Goal: Task Accomplishment & Management: Use online tool/utility

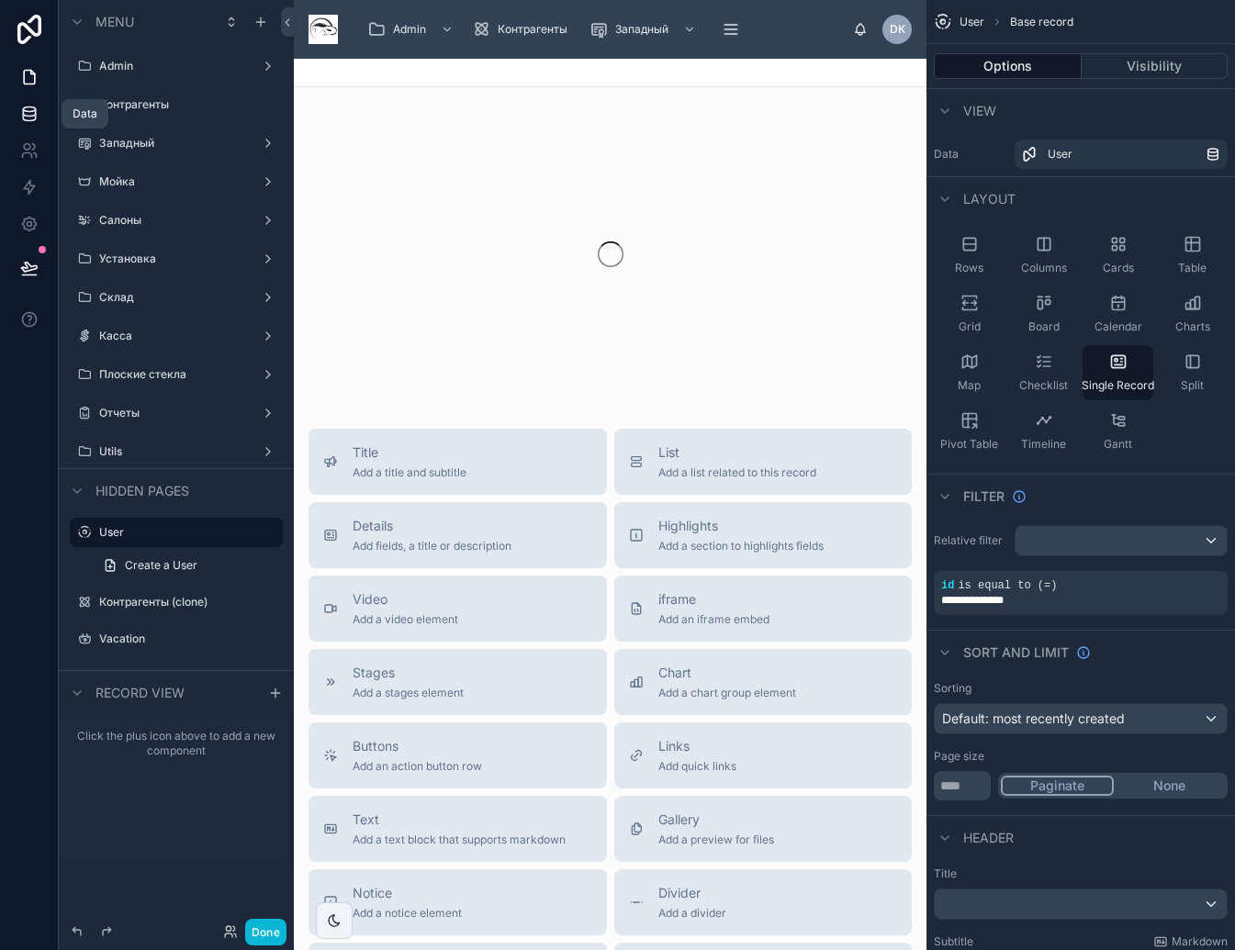
click at [26, 108] on icon at bounding box center [29, 114] width 18 height 18
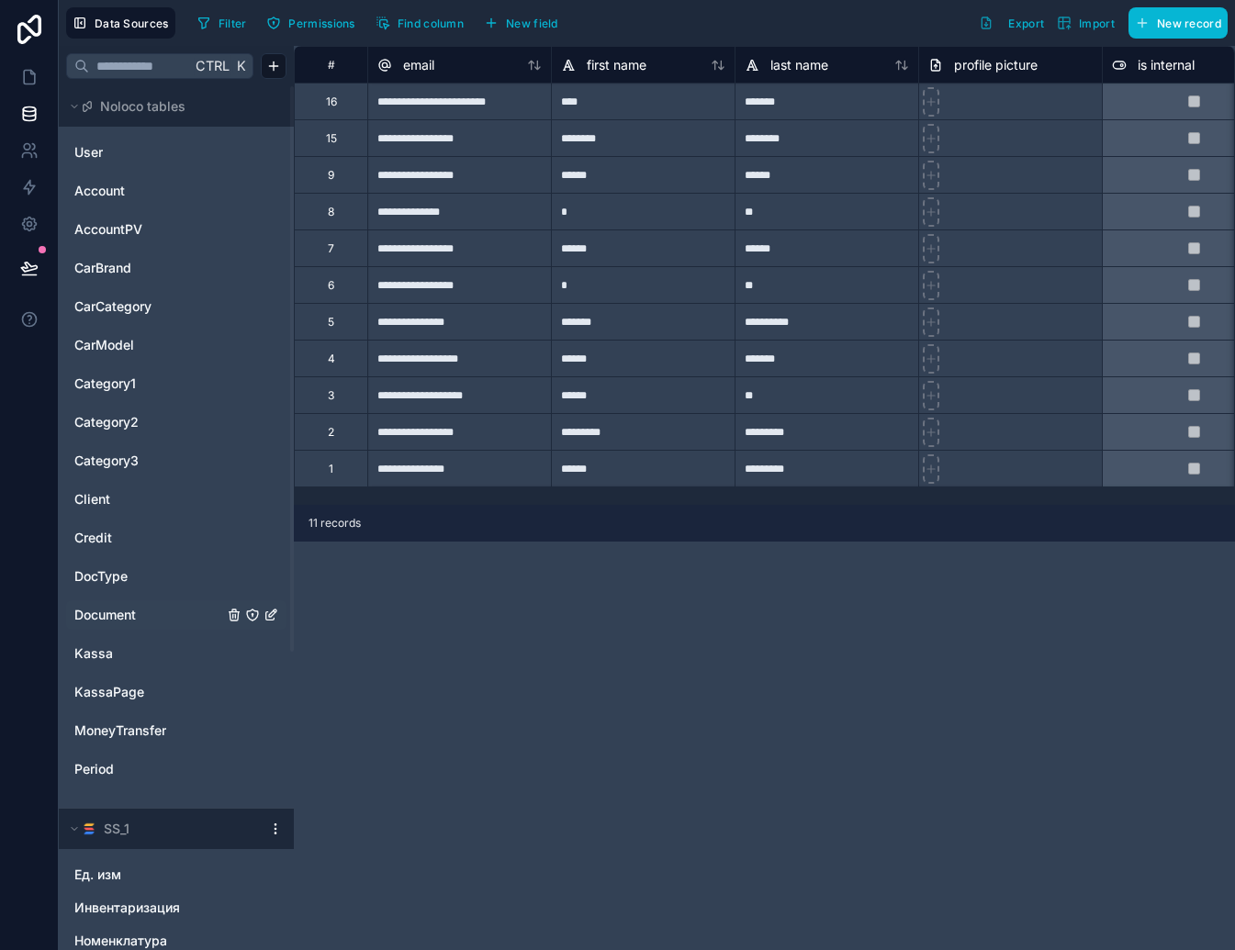
click at [122, 612] on span "Document" at bounding box center [105, 615] width 62 height 18
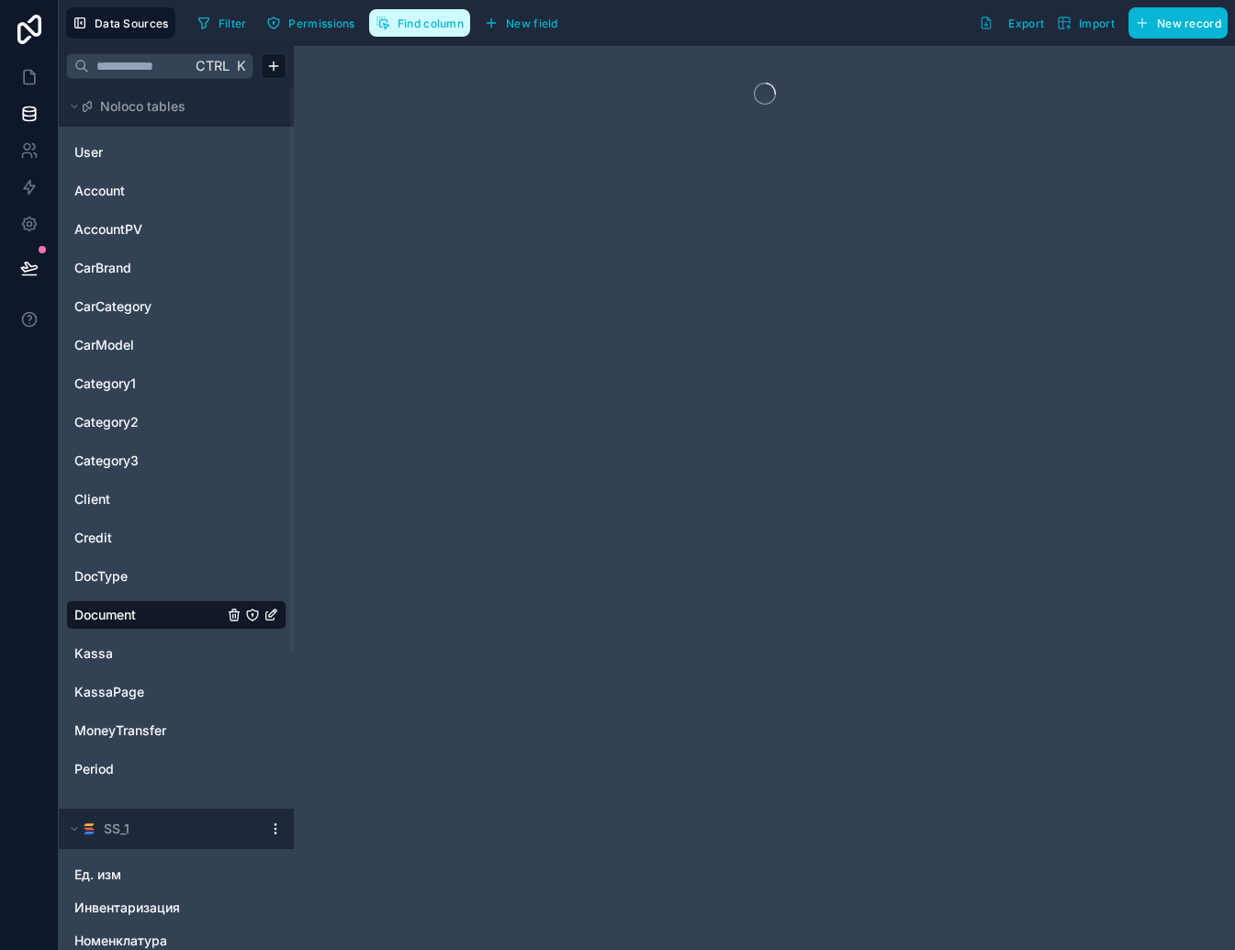
click at [435, 28] on span "Find column" at bounding box center [431, 24] width 66 height 14
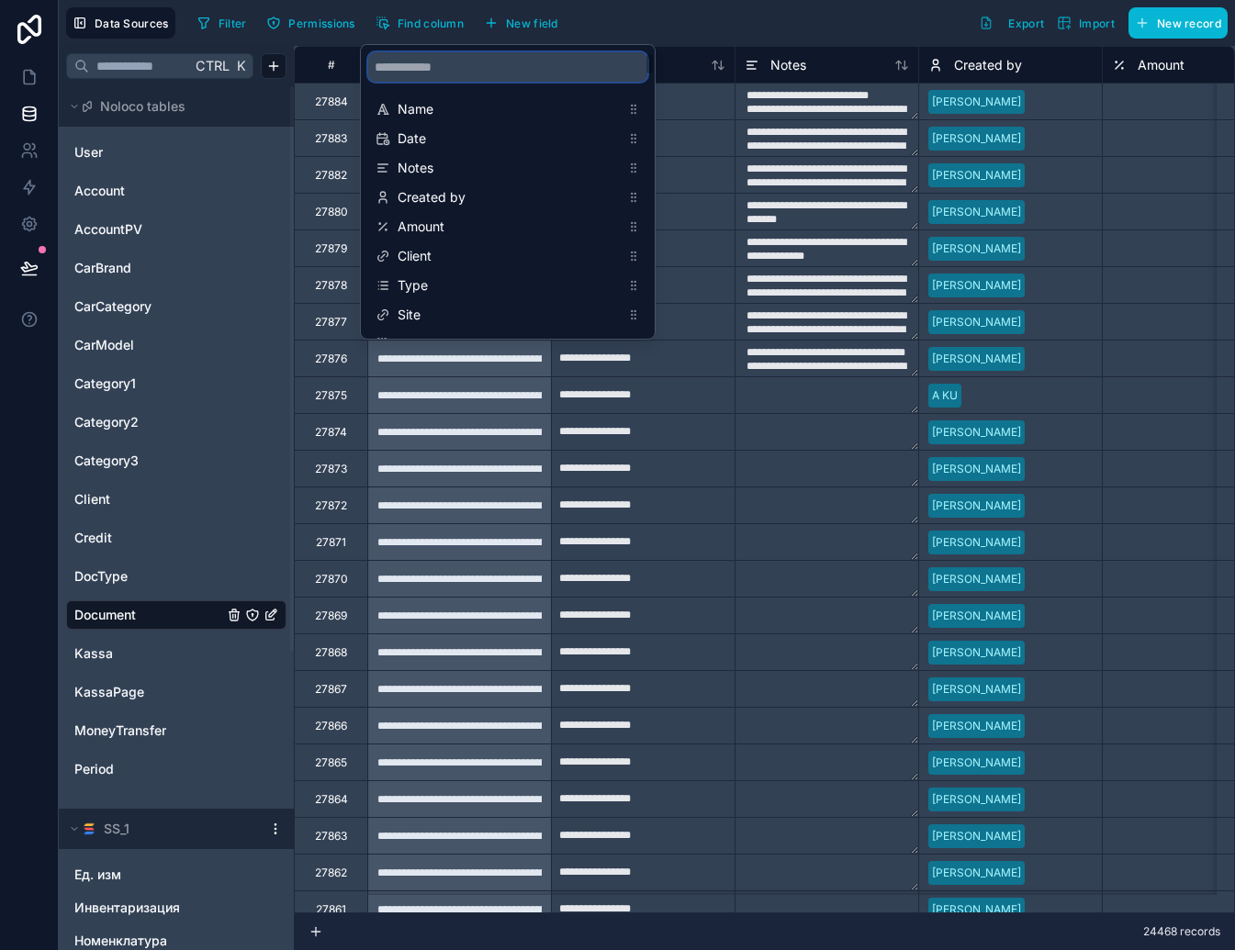
click at [435, 73] on input "scrollable content" at bounding box center [507, 66] width 279 height 29
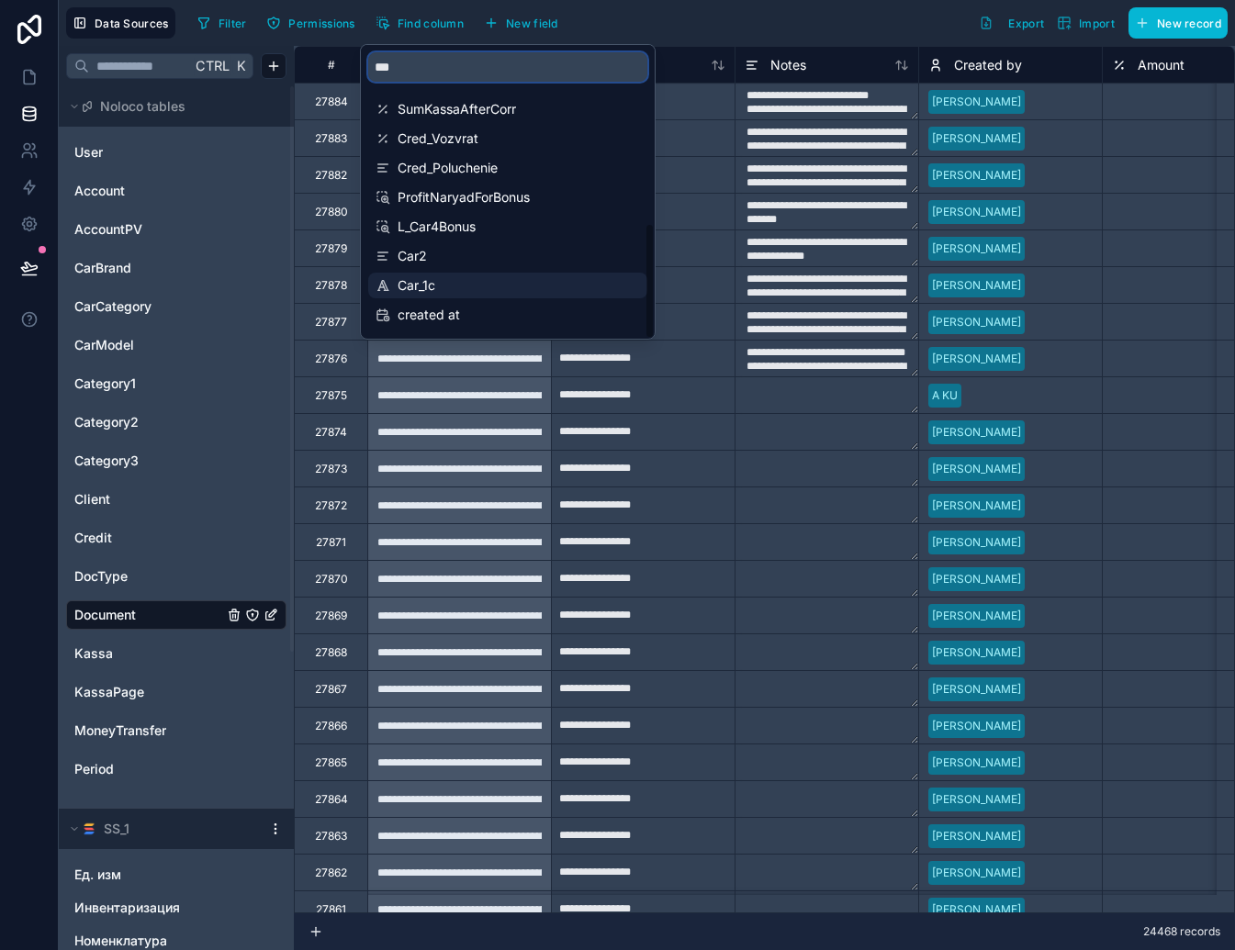
type input "***"
click at [443, 279] on span "Car_1c" at bounding box center [509, 285] width 222 height 18
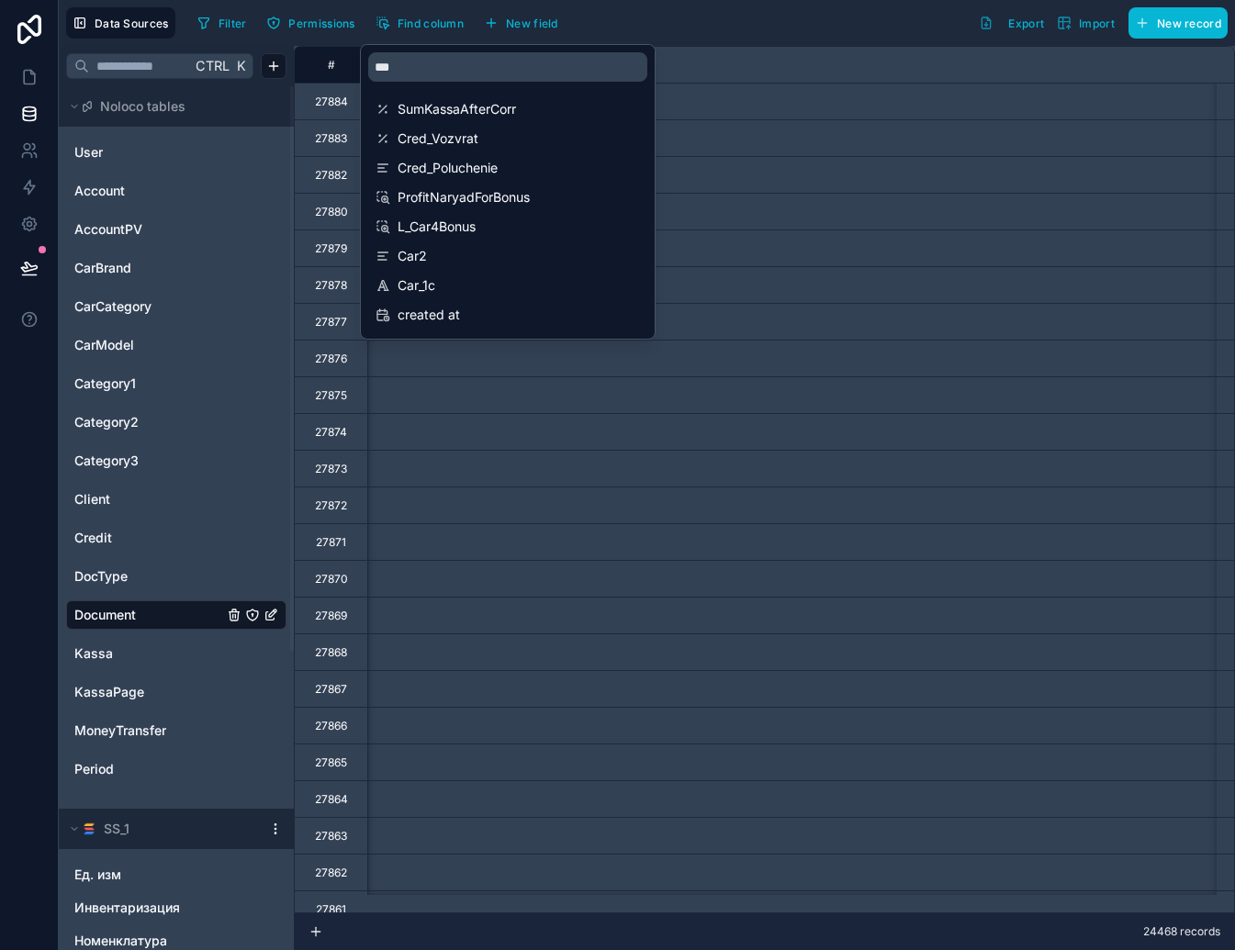
scroll to position [0, 25342]
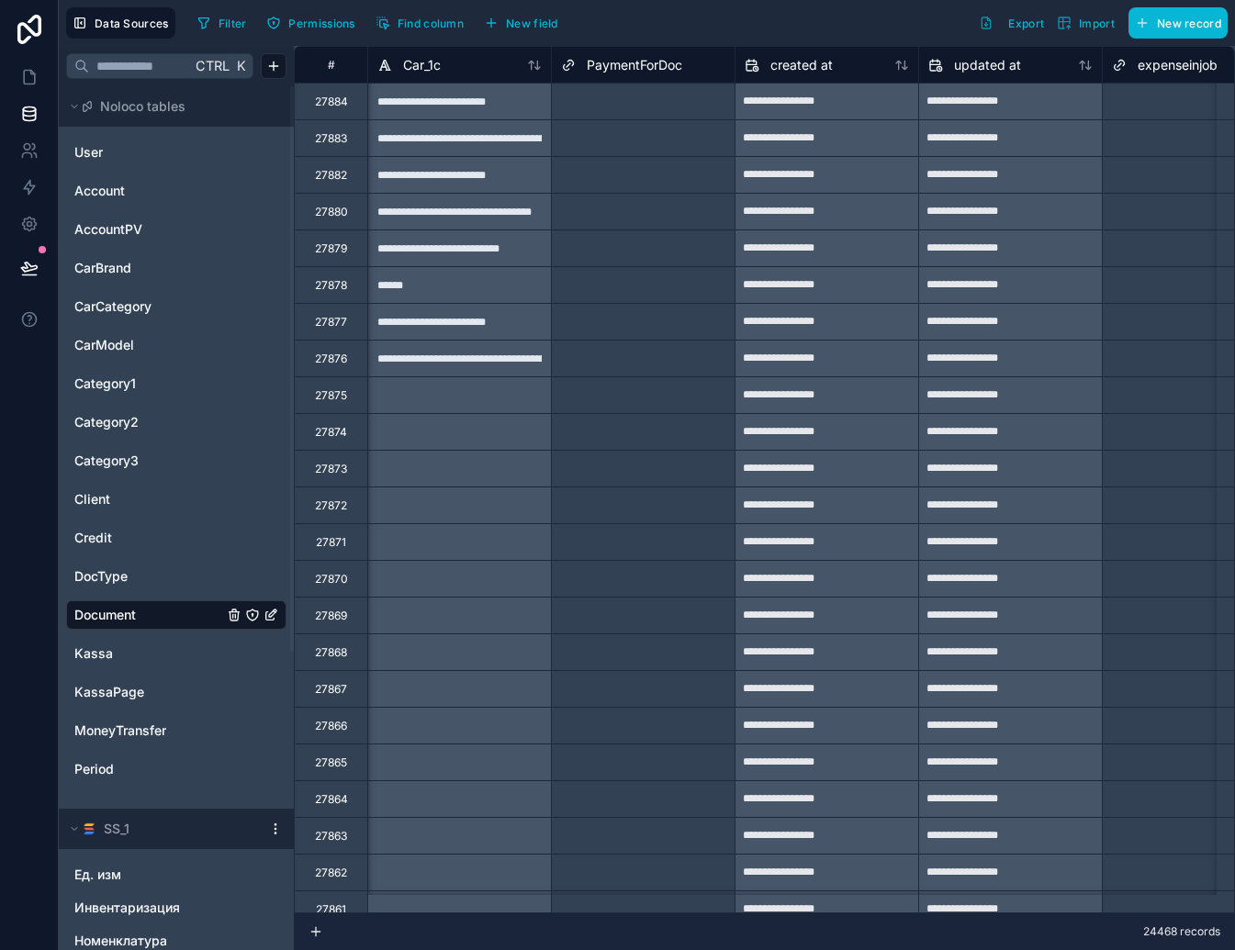
click at [700, 20] on div "Filter Permissions Find column New field Export Import New record" at bounding box center [709, 22] width 1038 height 31
click at [428, 66] on span "Car_1c" at bounding box center [422, 65] width 38 height 18
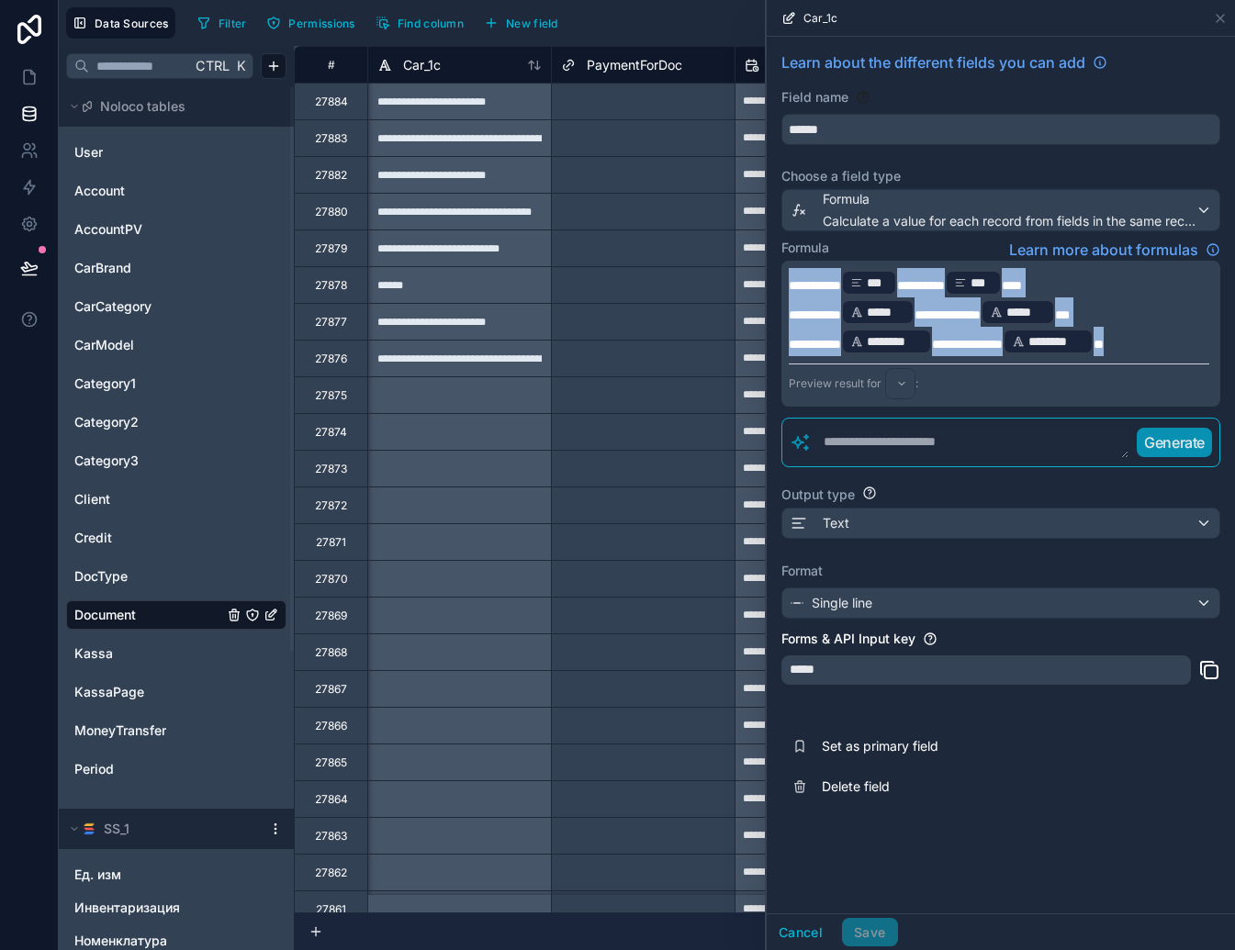
drag, startPoint x: 1166, startPoint y: 338, endPoint x: 718, endPoint y: 209, distance: 466.2
click at [718, 209] on div "**********" at bounding box center [647, 475] width 1176 height 950
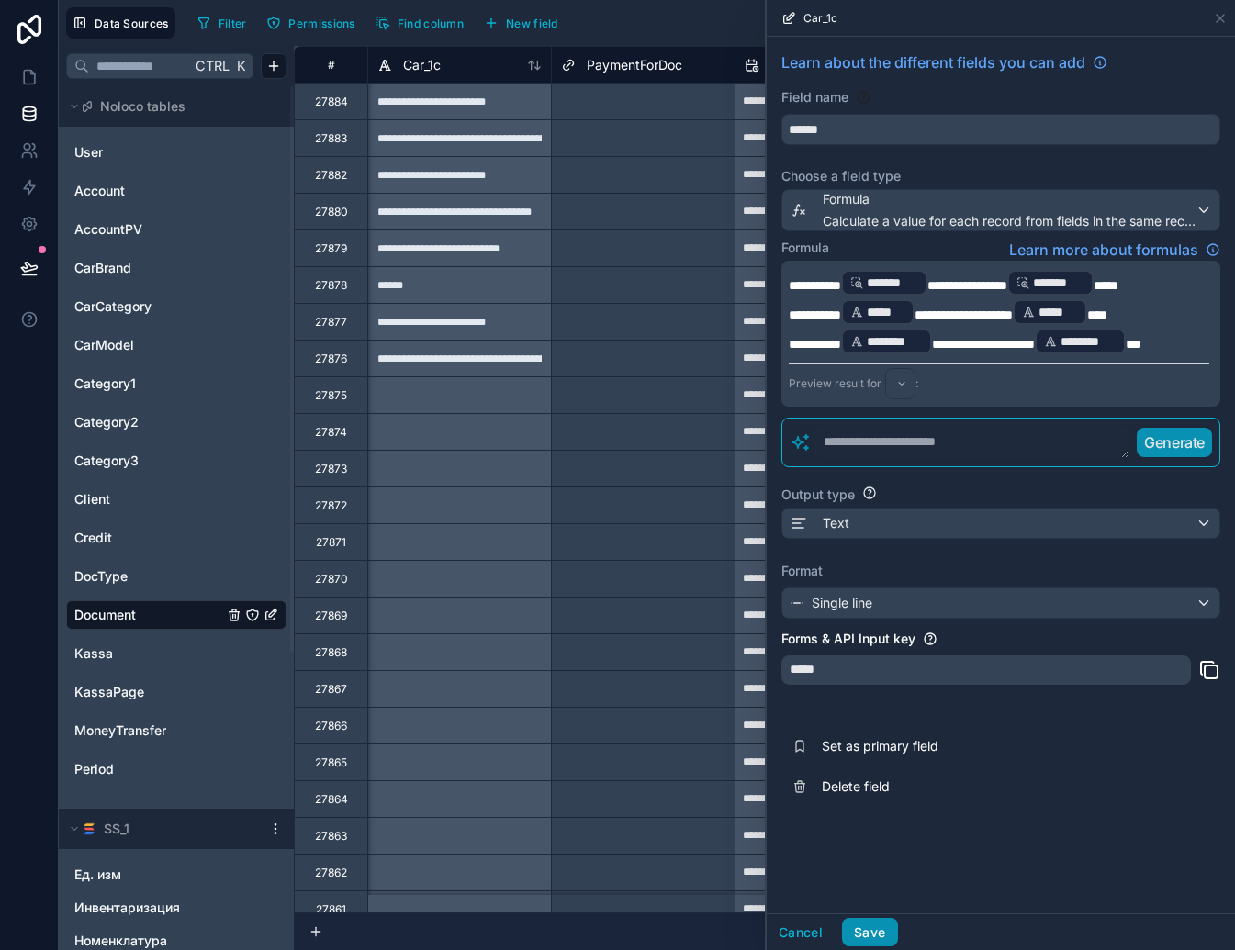
click at [868, 926] on button "Save" at bounding box center [869, 932] width 55 height 29
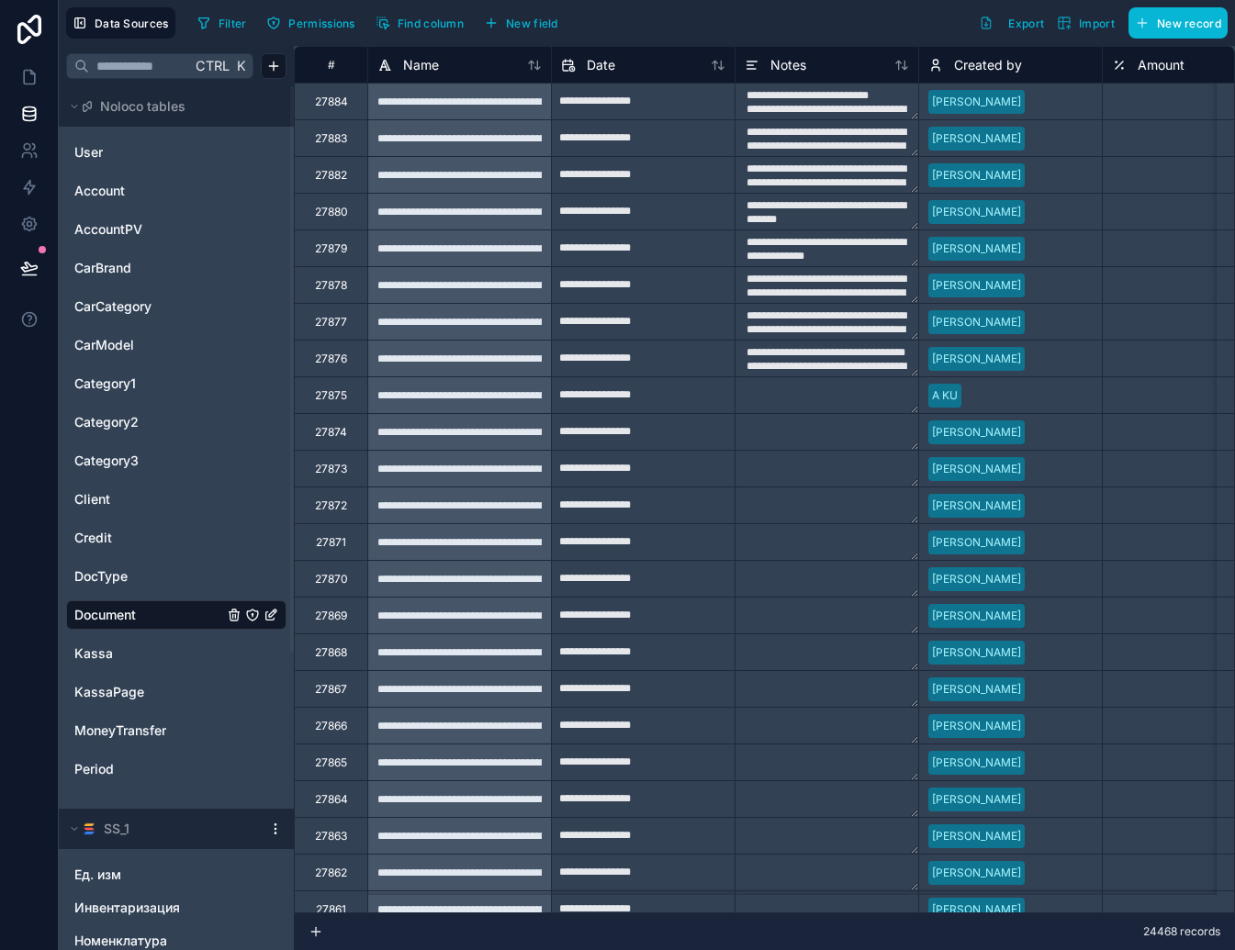
click at [761, 945] on div "24468 records" at bounding box center [764, 932] width 941 height 37
click at [118, 575] on span "DocType" at bounding box center [100, 576] width 53 height 18
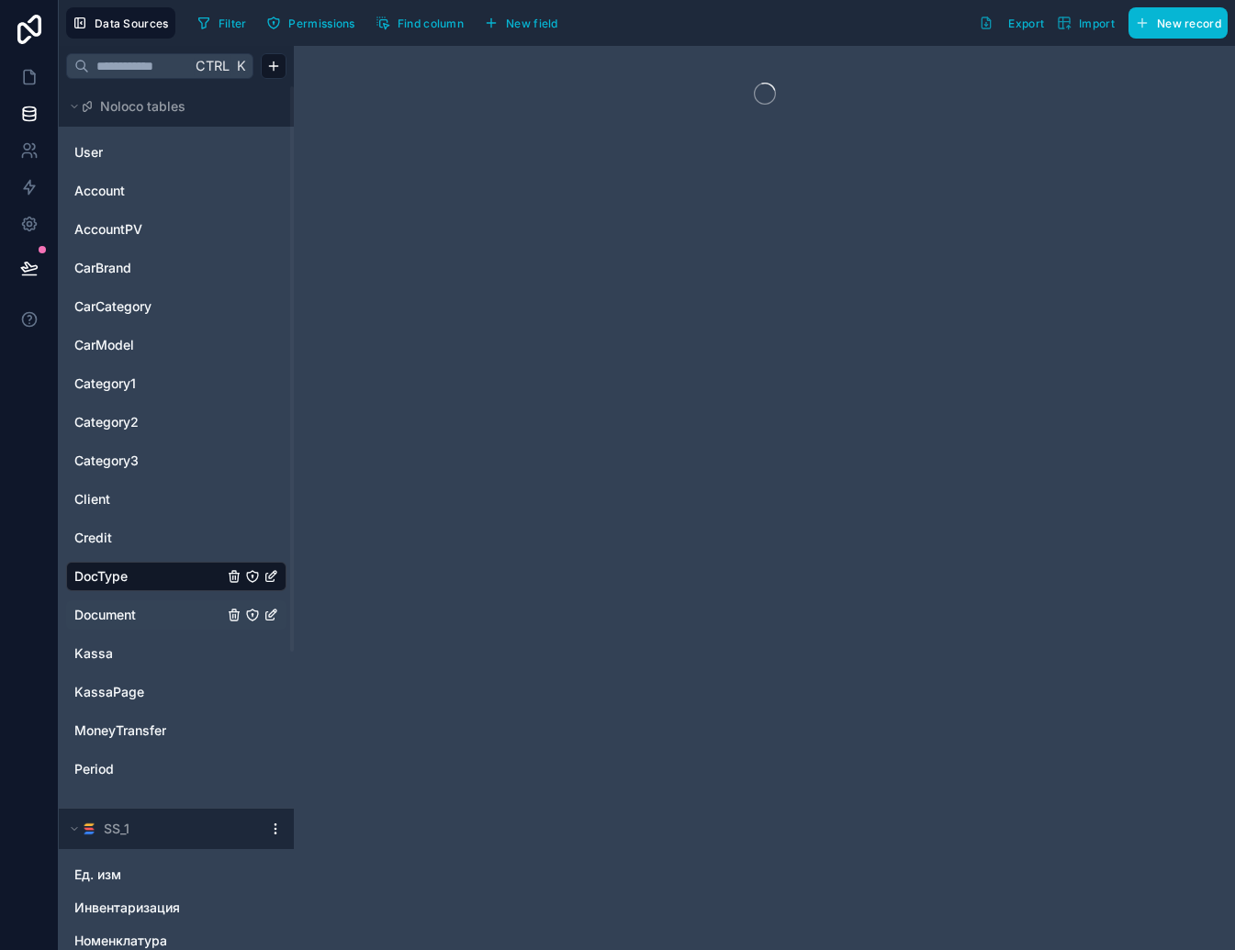
click at [114, 606] on span "Document" at bounding box center [105, 615] width 62 height 18
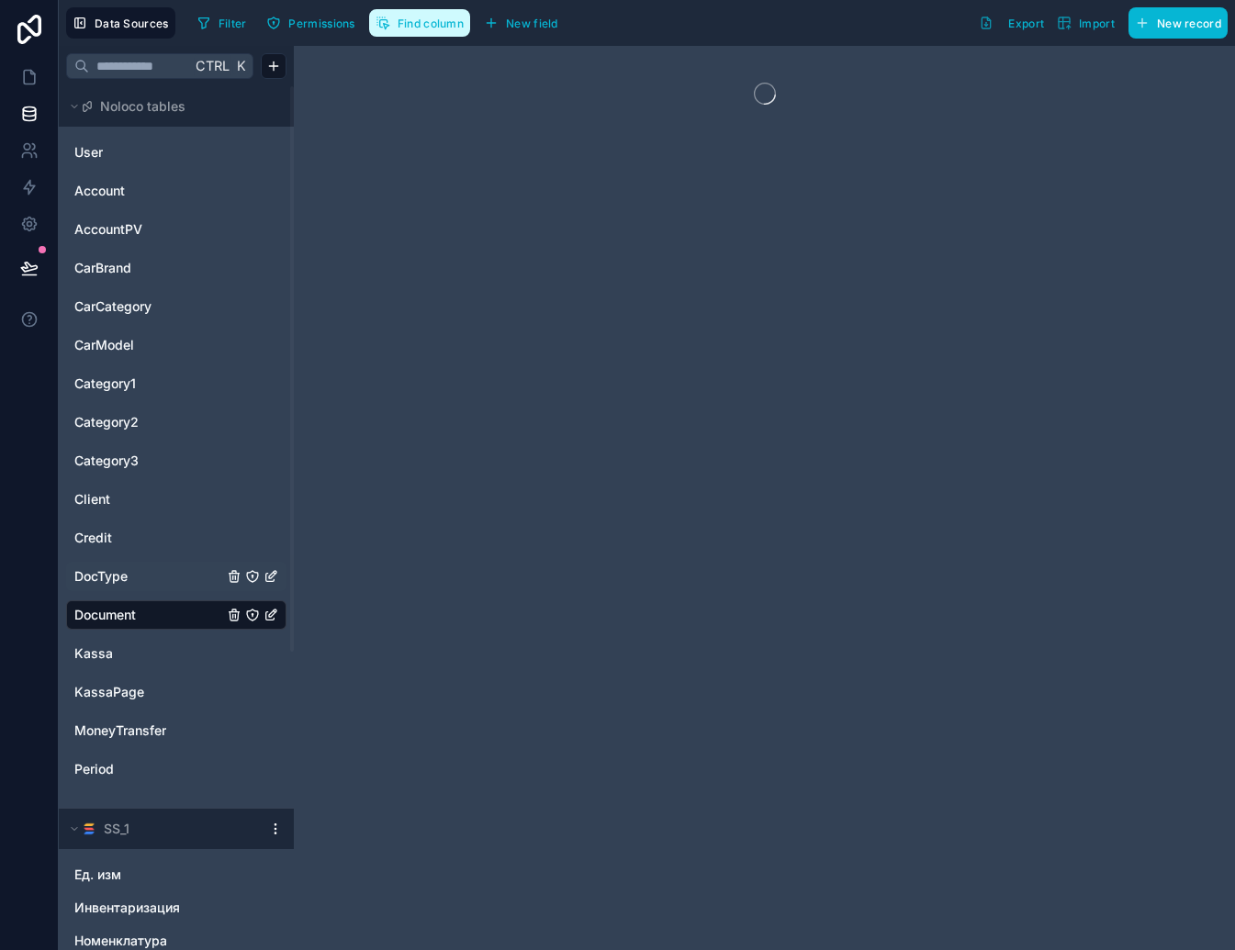
click at [442, 27] on span "Find column" at bounding box center [431, 24] width 66 height 14
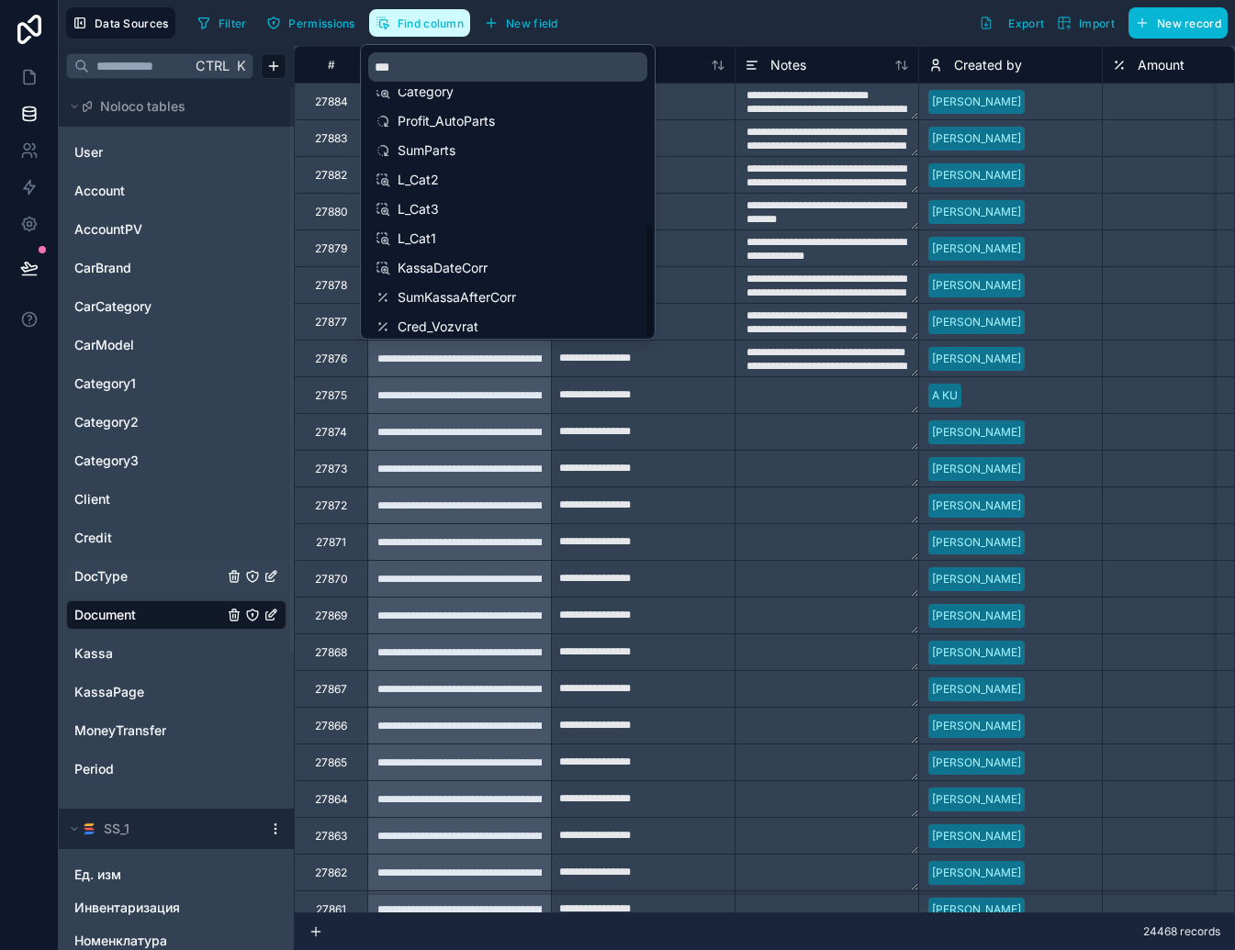
scroll to position [411, 0]
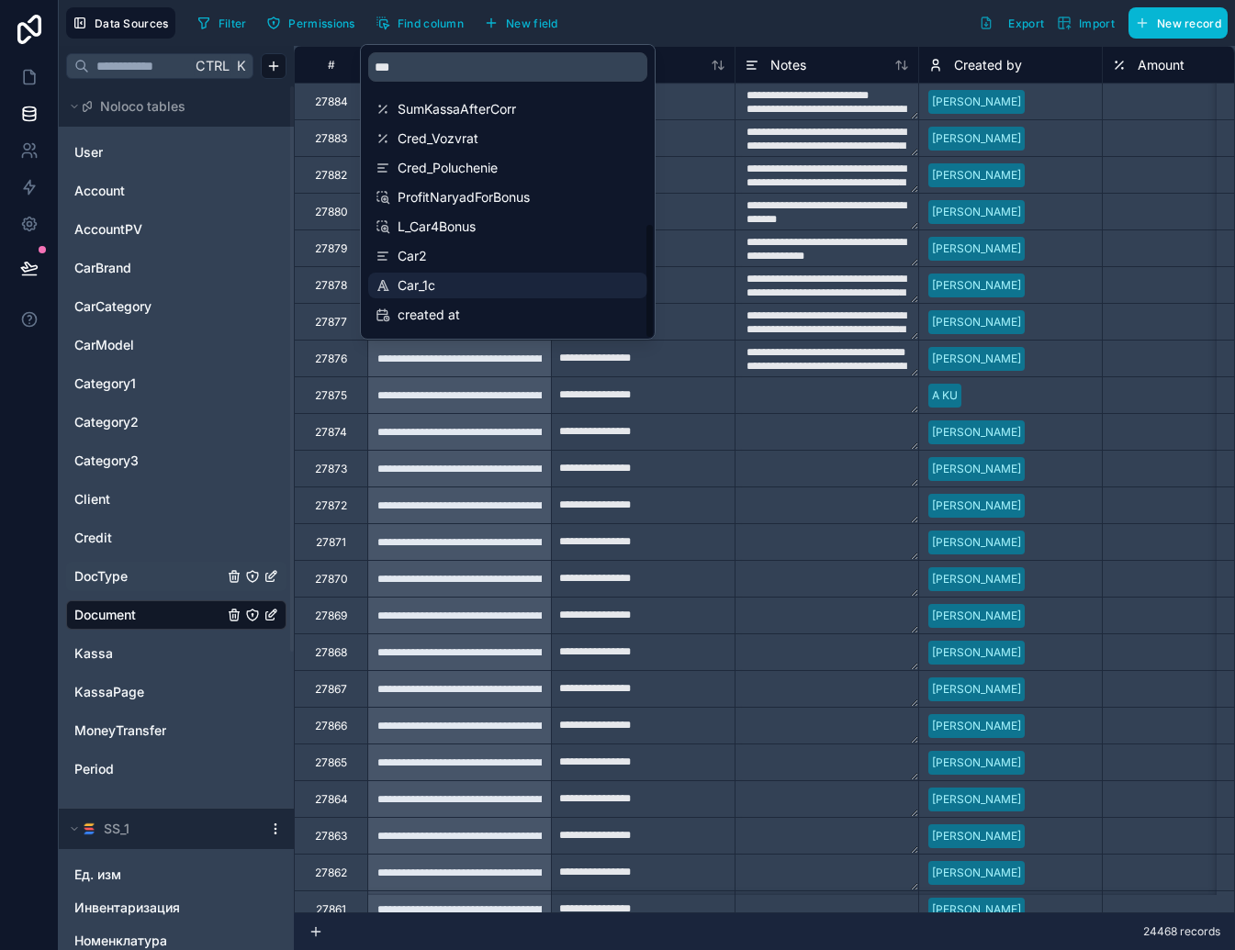
click at [452, 286] on span "Car_1c" at bounding box center [509, 285] width 222 height 18
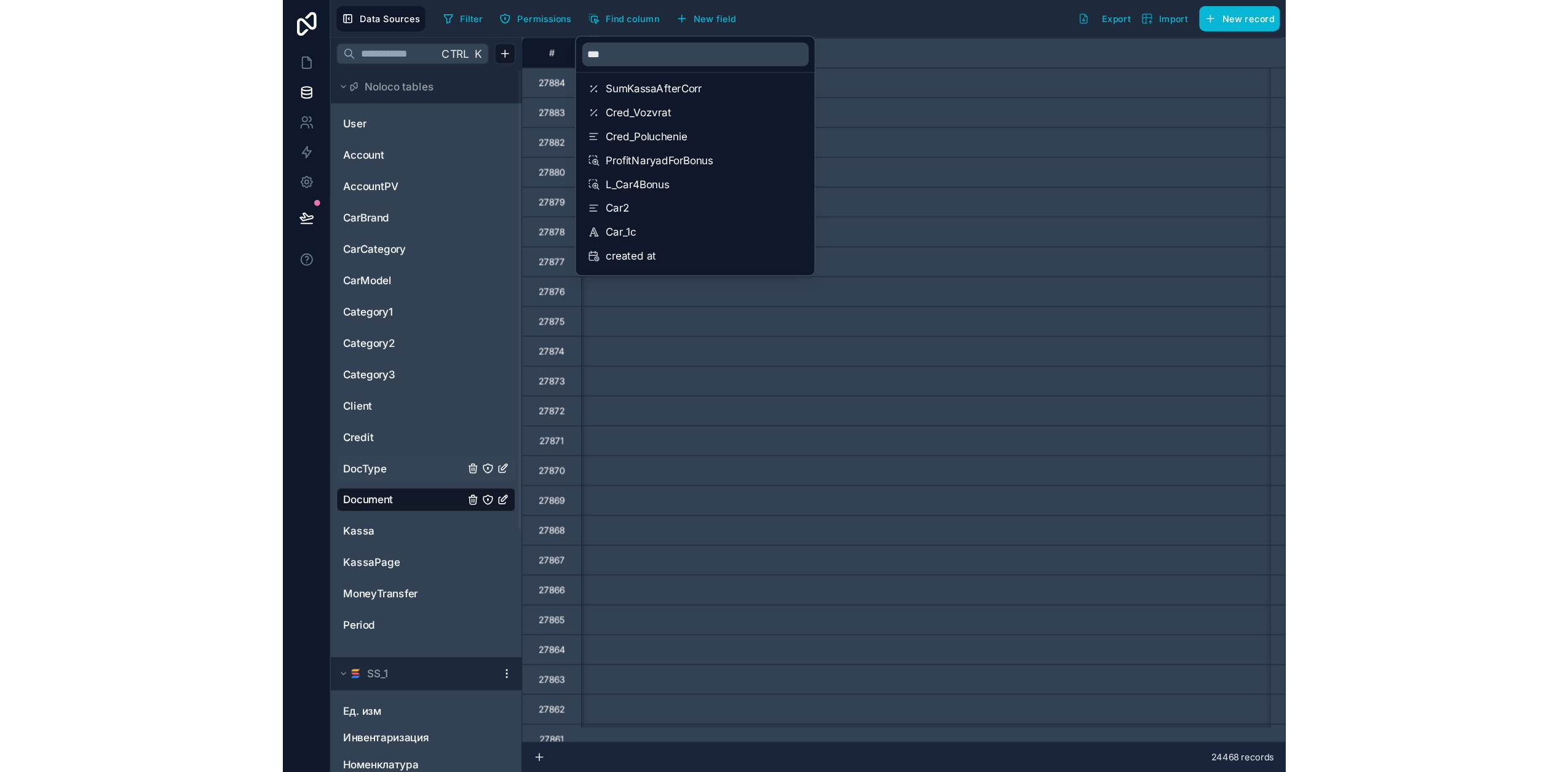
scroll to position [0, 17097]
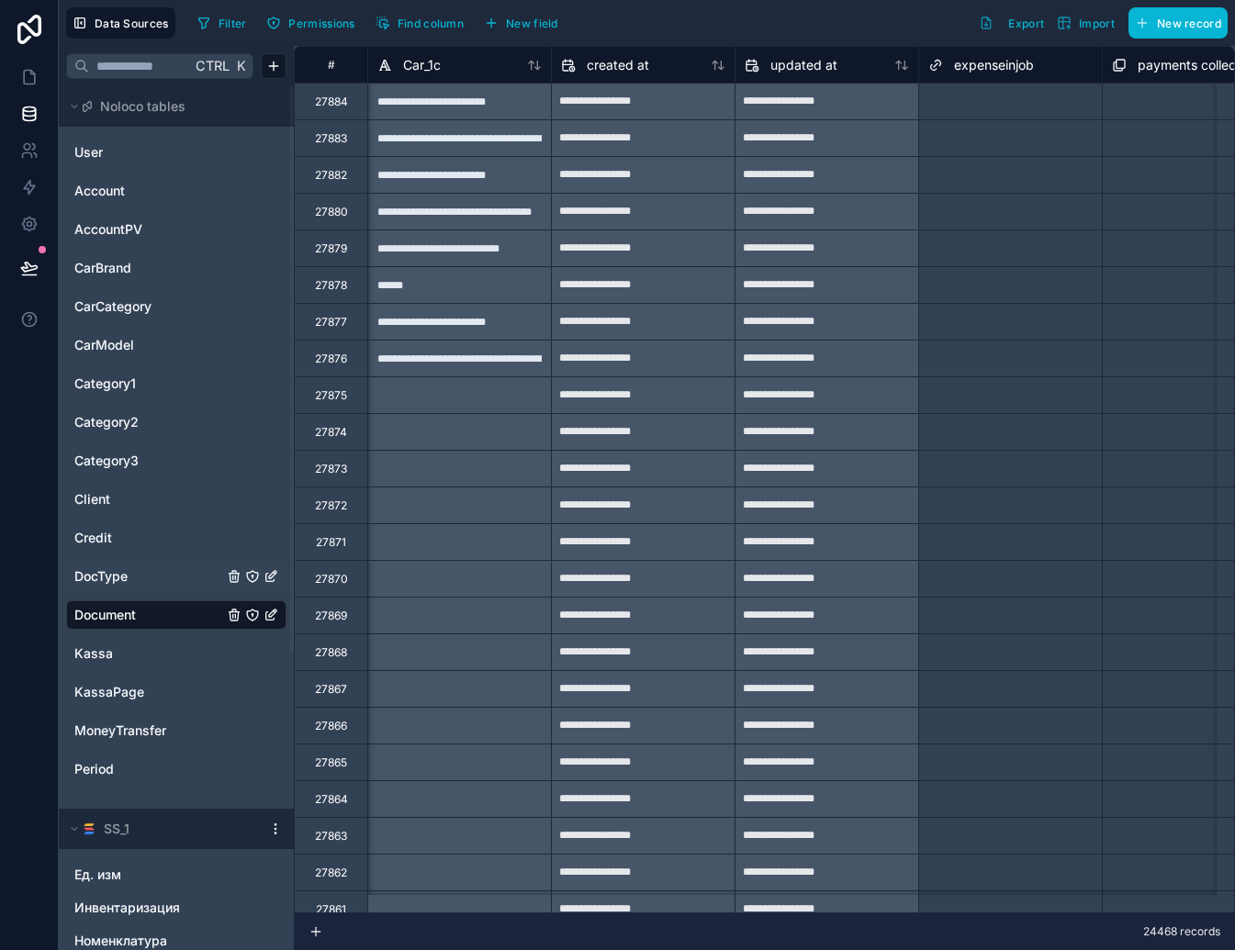
click at [719, 25] on div "Filter Permissions Find column New field Export Import New record" at bounding box center [709, 22] width 1038 height 31
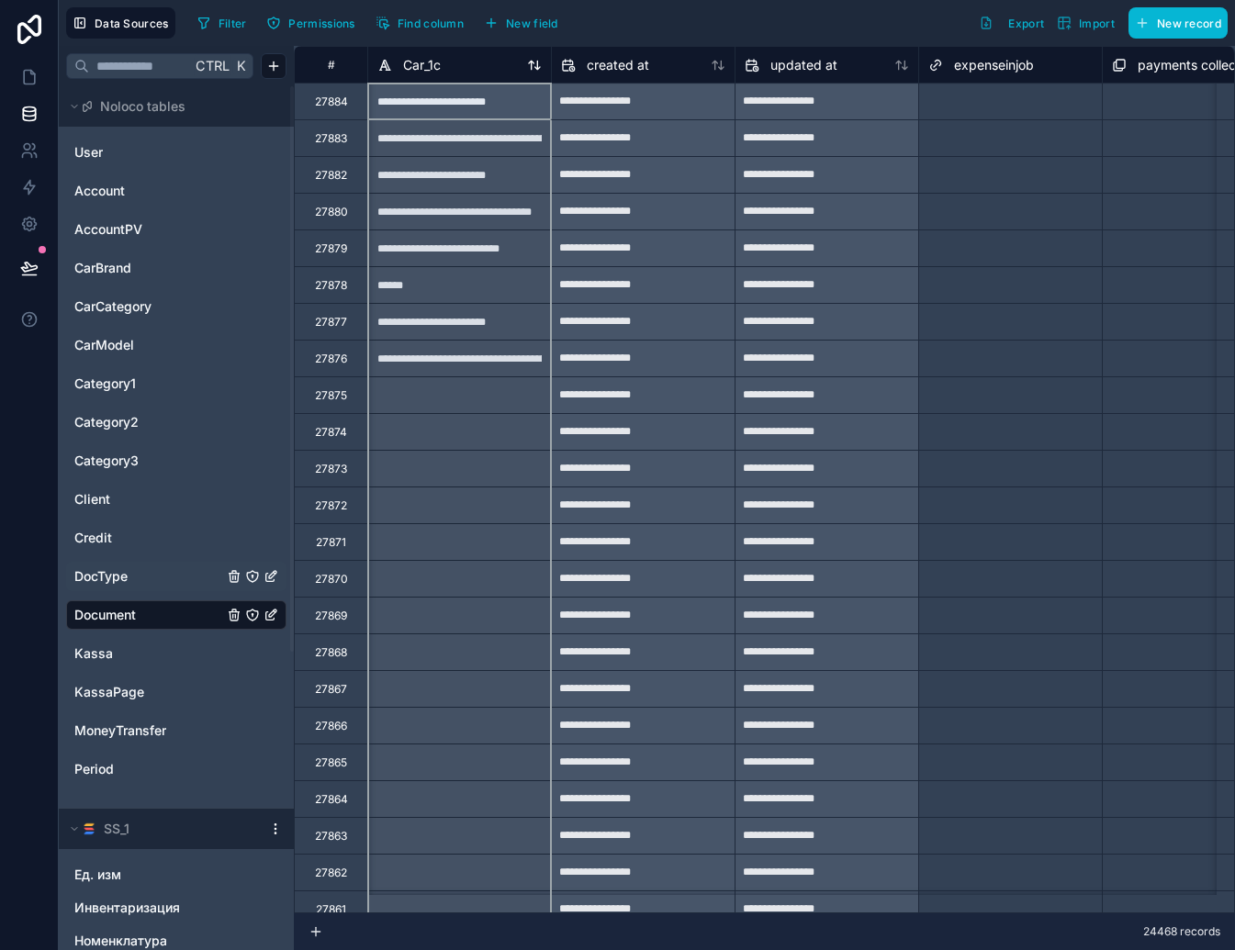
click at [429, 67] on span "Car_1c" at bounding box center [422, 65] width 38 height 18
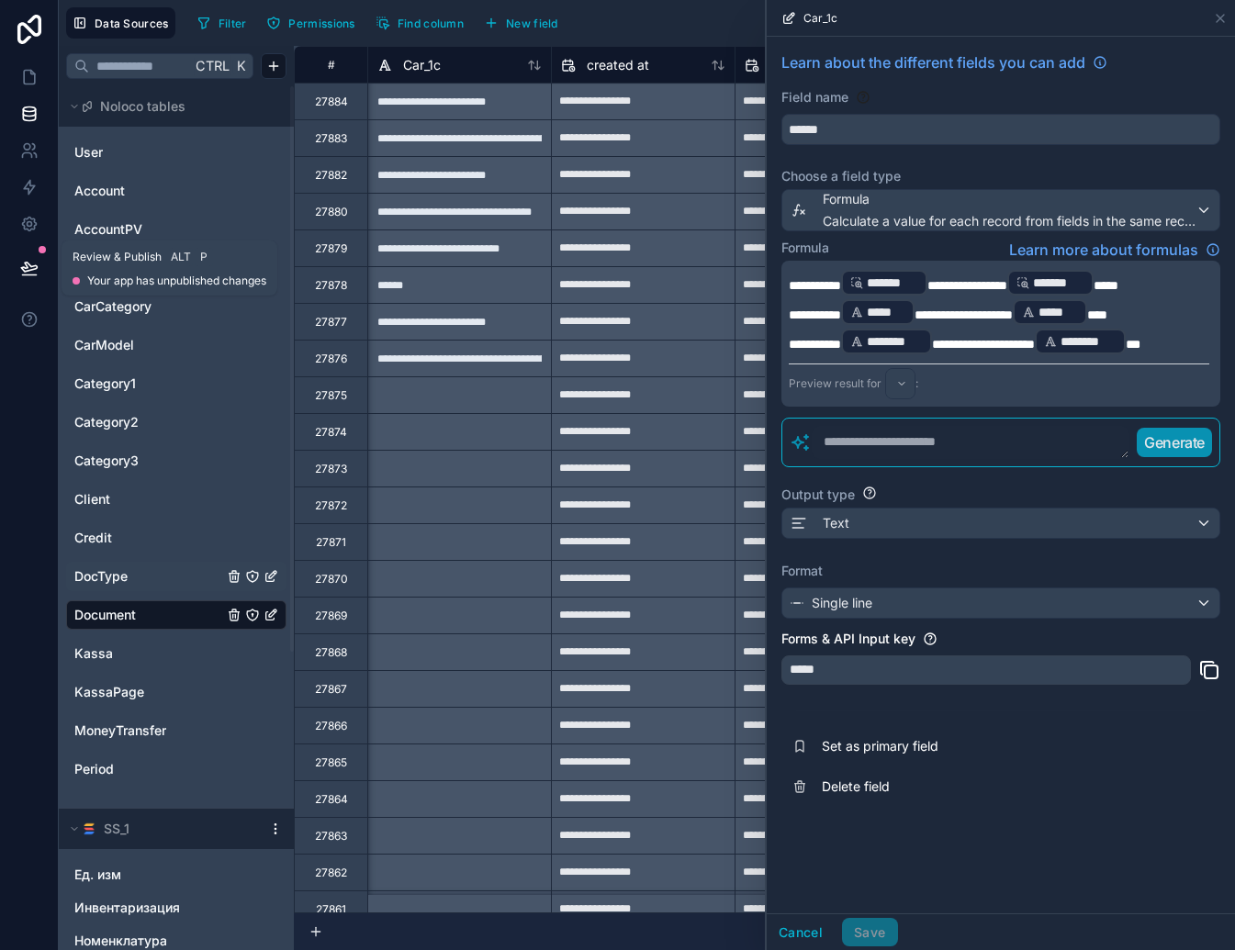
click at [31, 273] on icon at bounding box center [29, 268] width 18 height 18
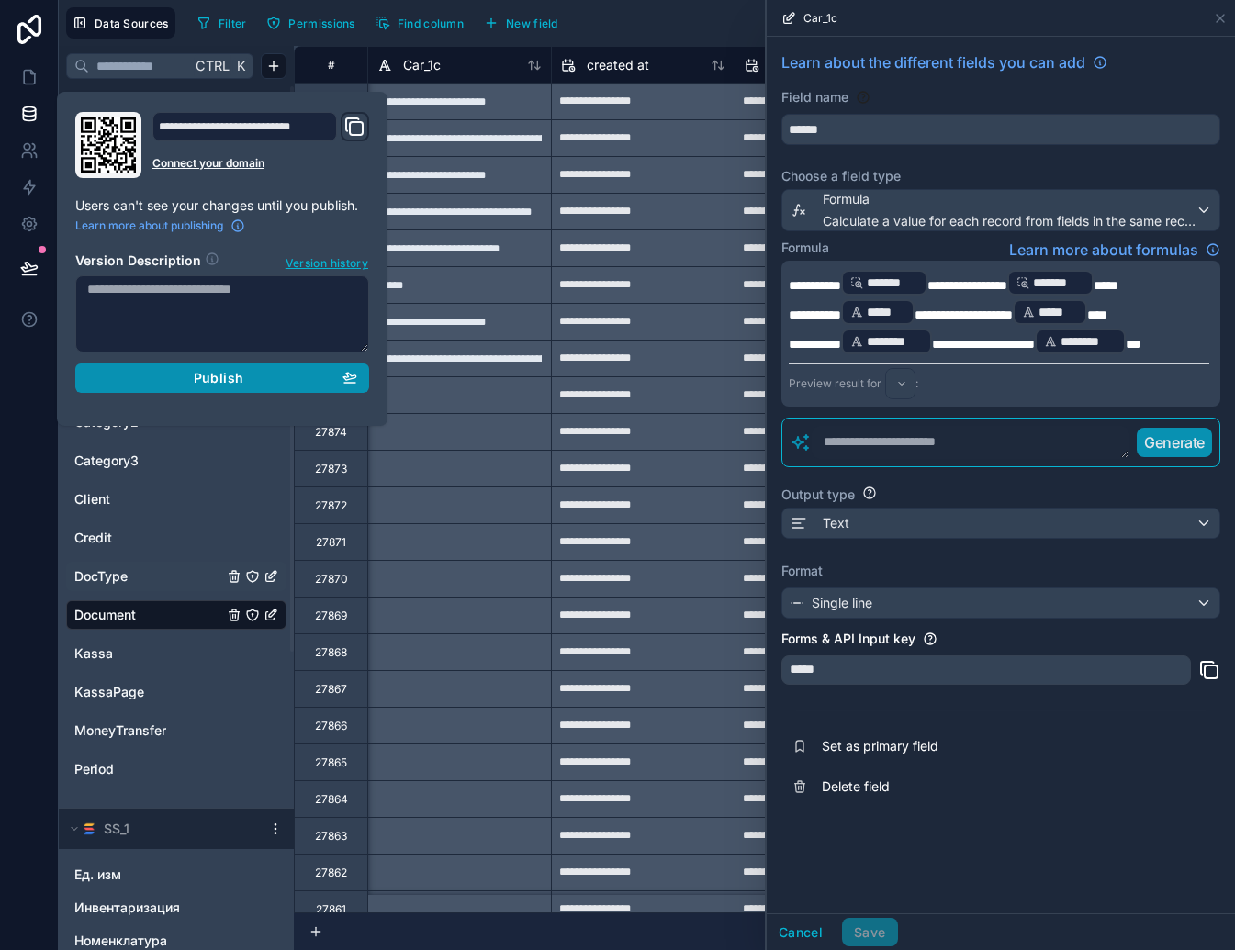
click at [223, 382] on span "Publish" at bounding box center [219, 378] width 50 height 17
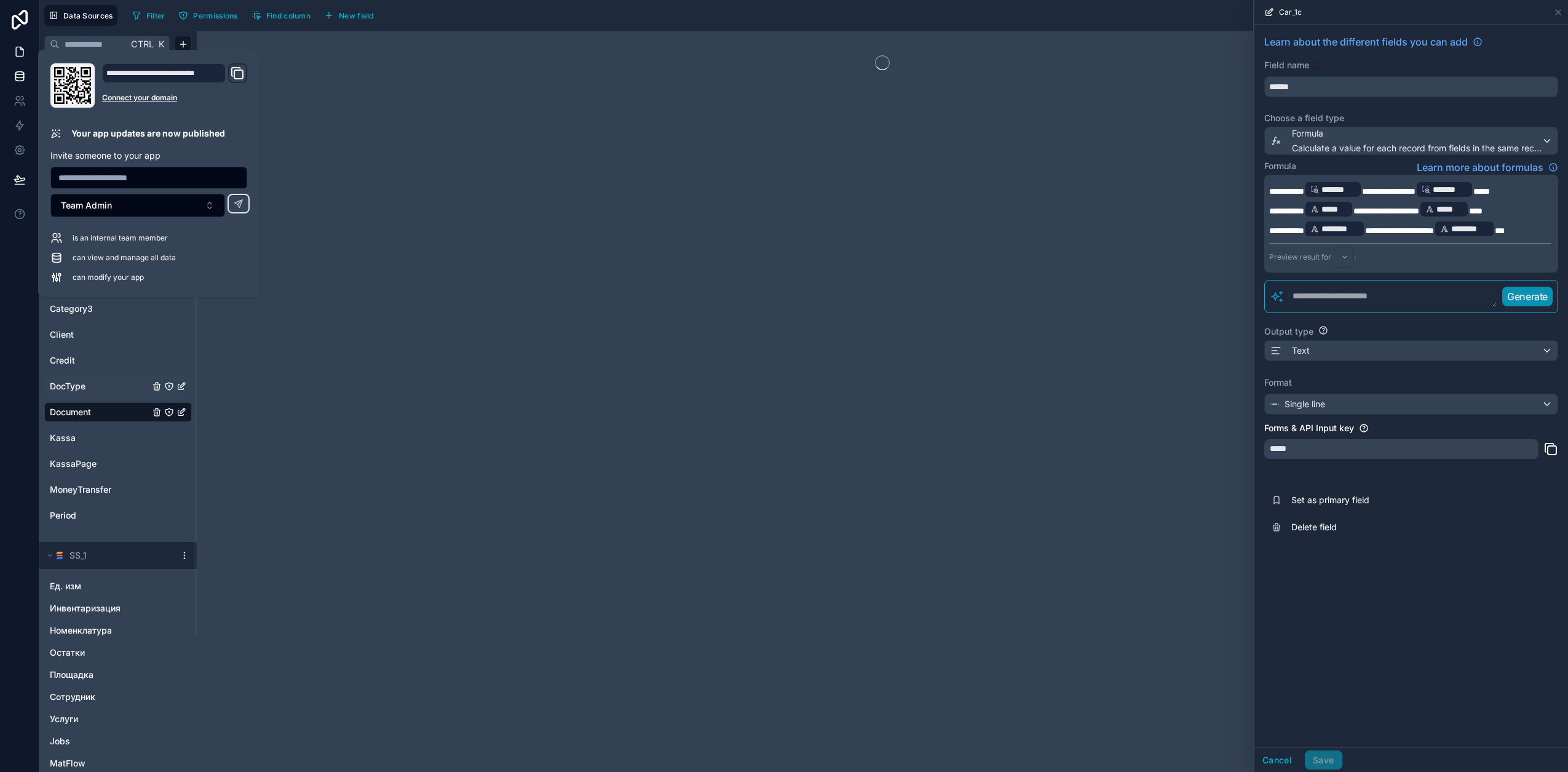
click at [20, 44] on link at bounding box center [19, 52] width 39 height 25
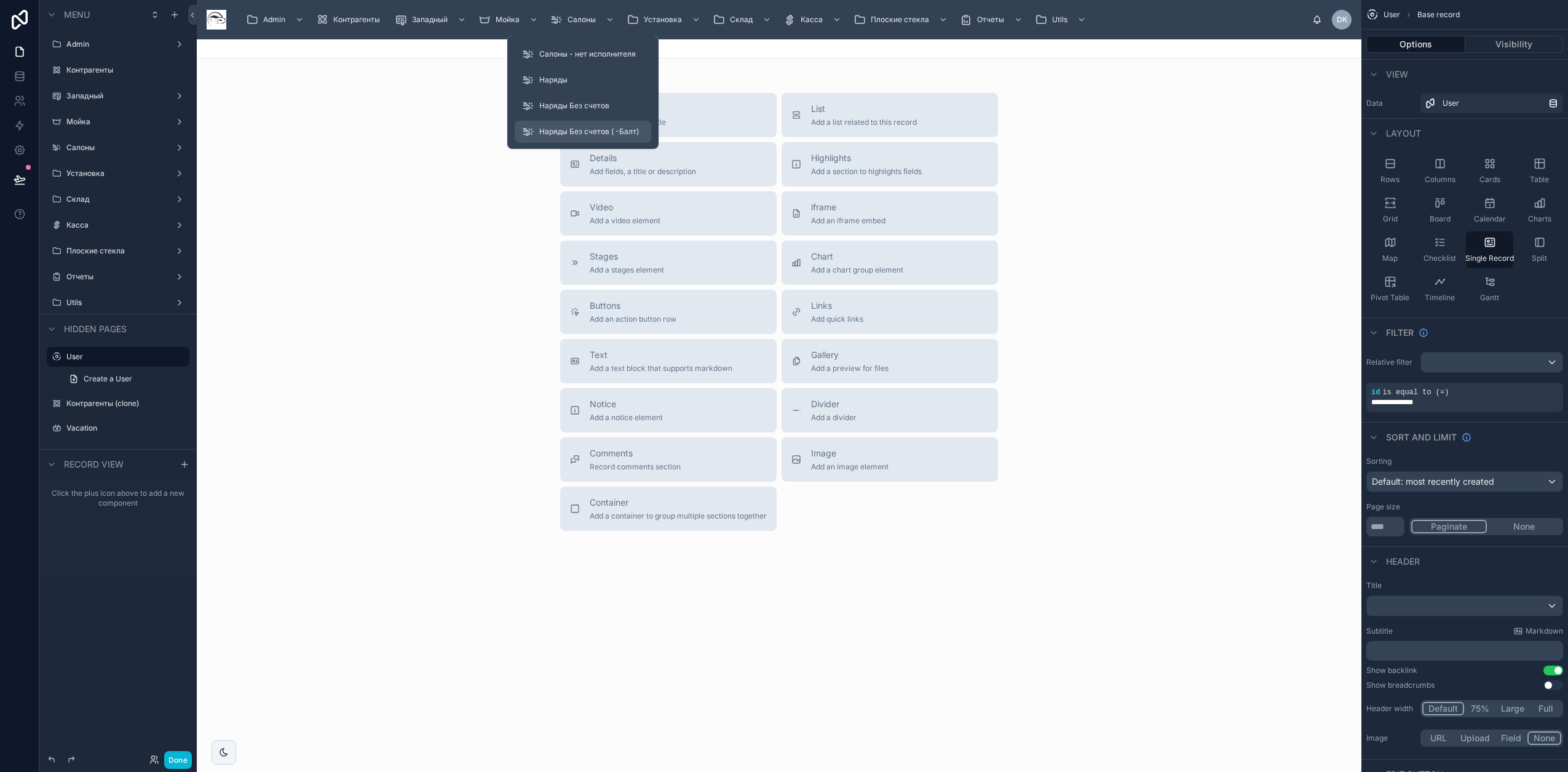
click at [599, 124] on div "Наряды Без счетов ( -Балт)" at bounding box center [583, 131] width 122 height 19
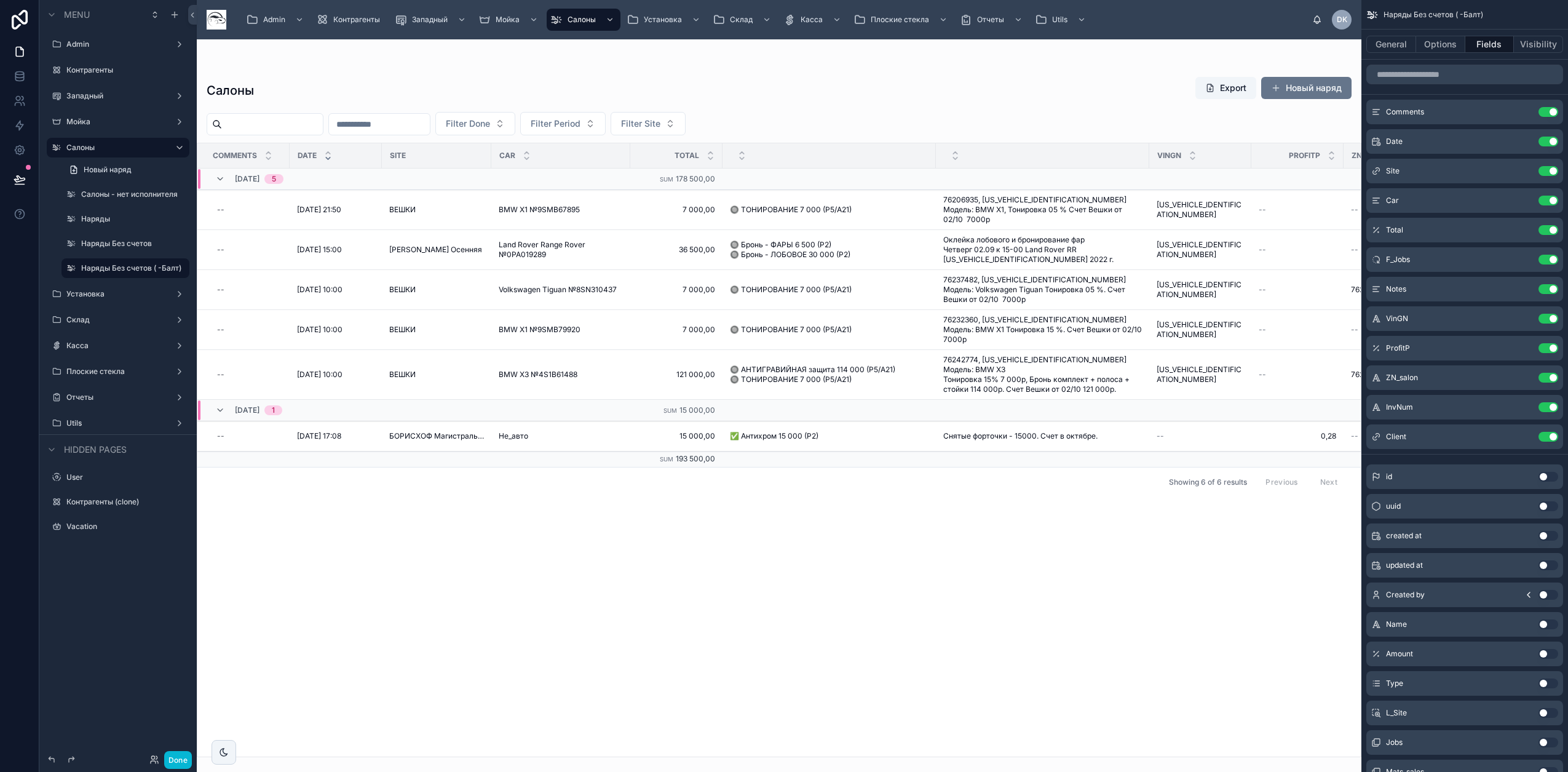
click at [611, 302] on div at bounding box center [779, 406] width 1165 height 733
click at [611, 295] on span "Volkswagen Tiguan №8SN310437" at bounding box center [558, 290] width 118 height 10
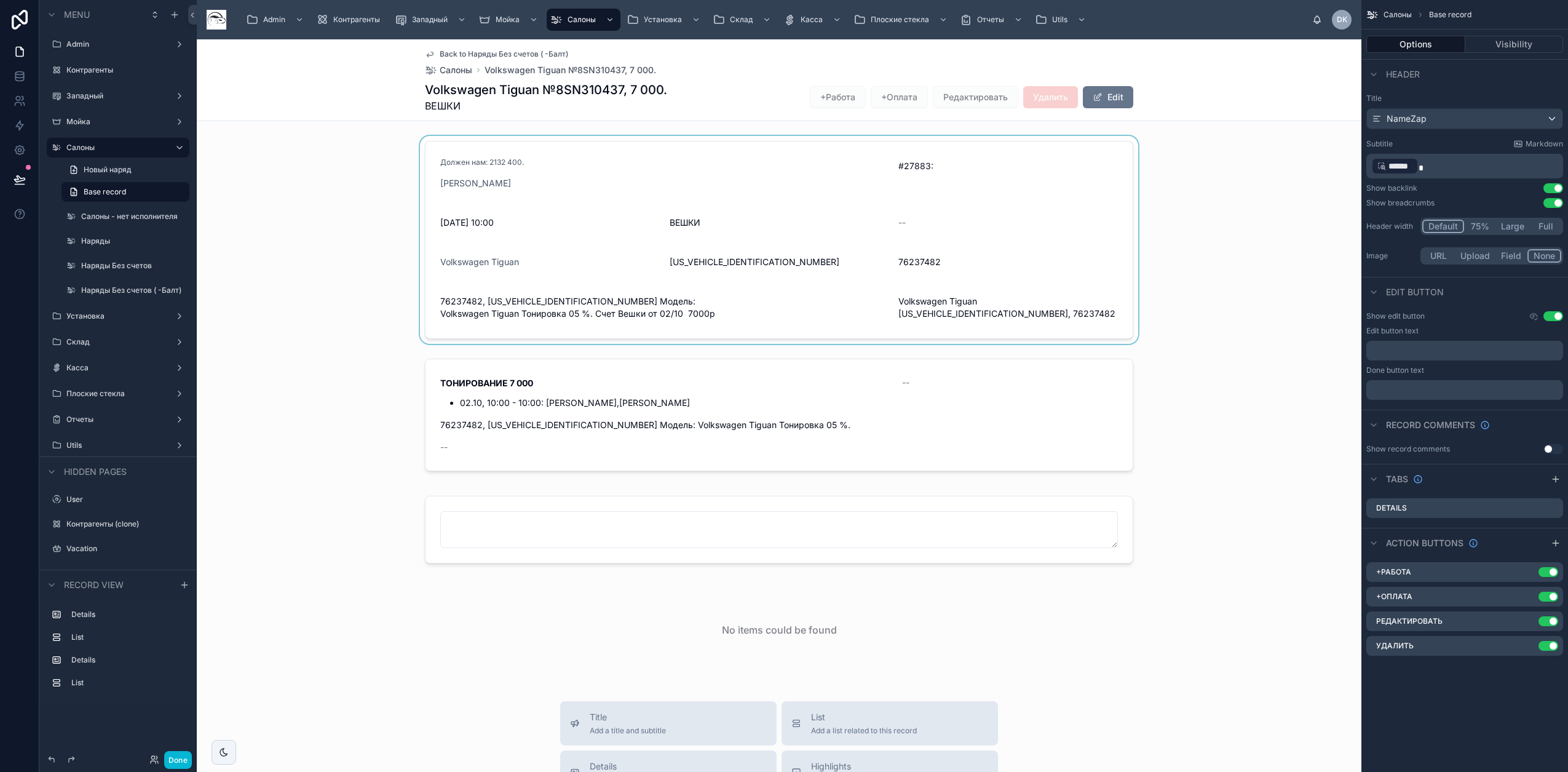
click at [827, 303] on div at bounding box center [779, 240] width 1165 height 208
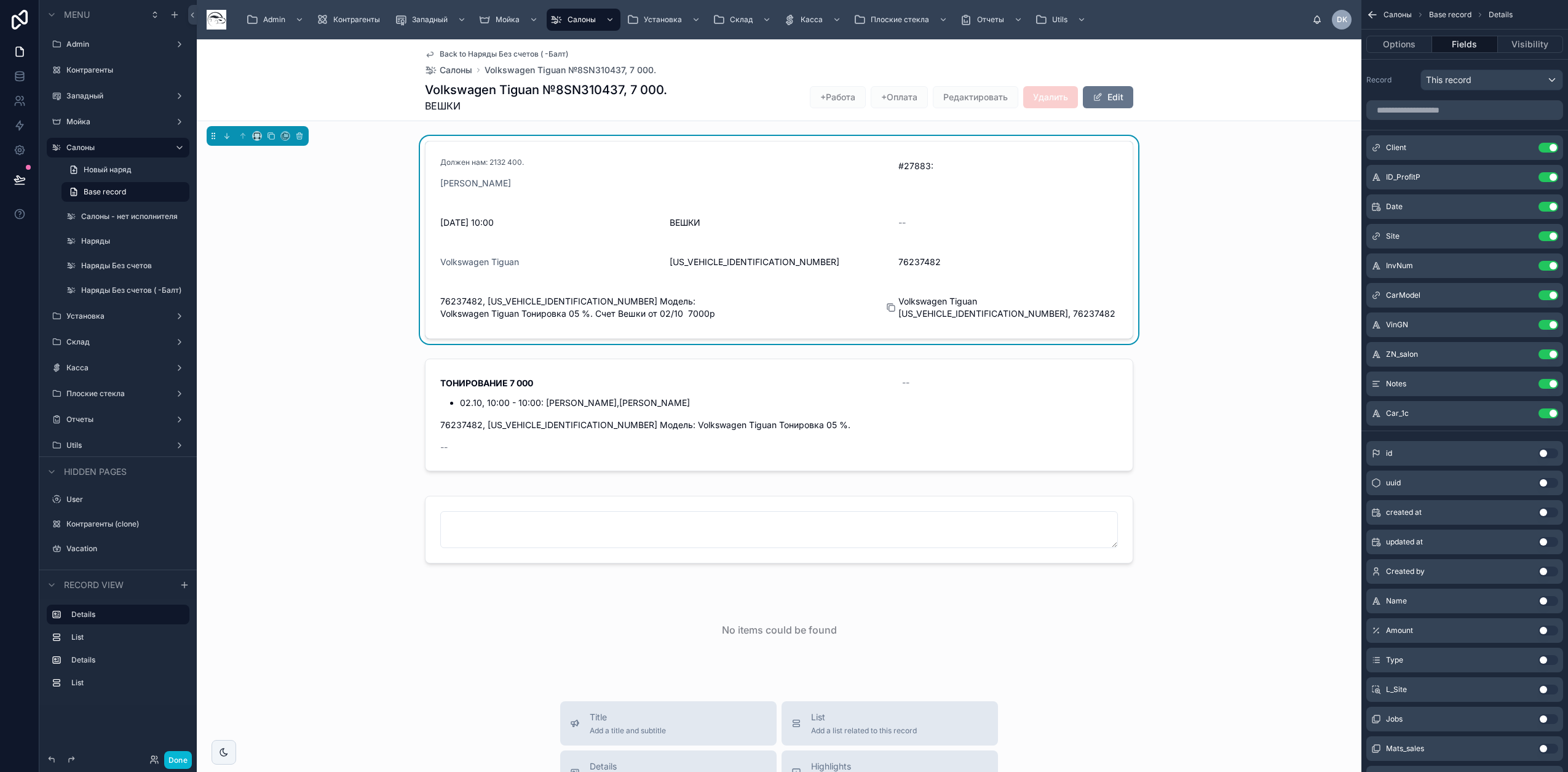
click at [827, 306] on icon at bounding box center [891, 308] width 10 height 10
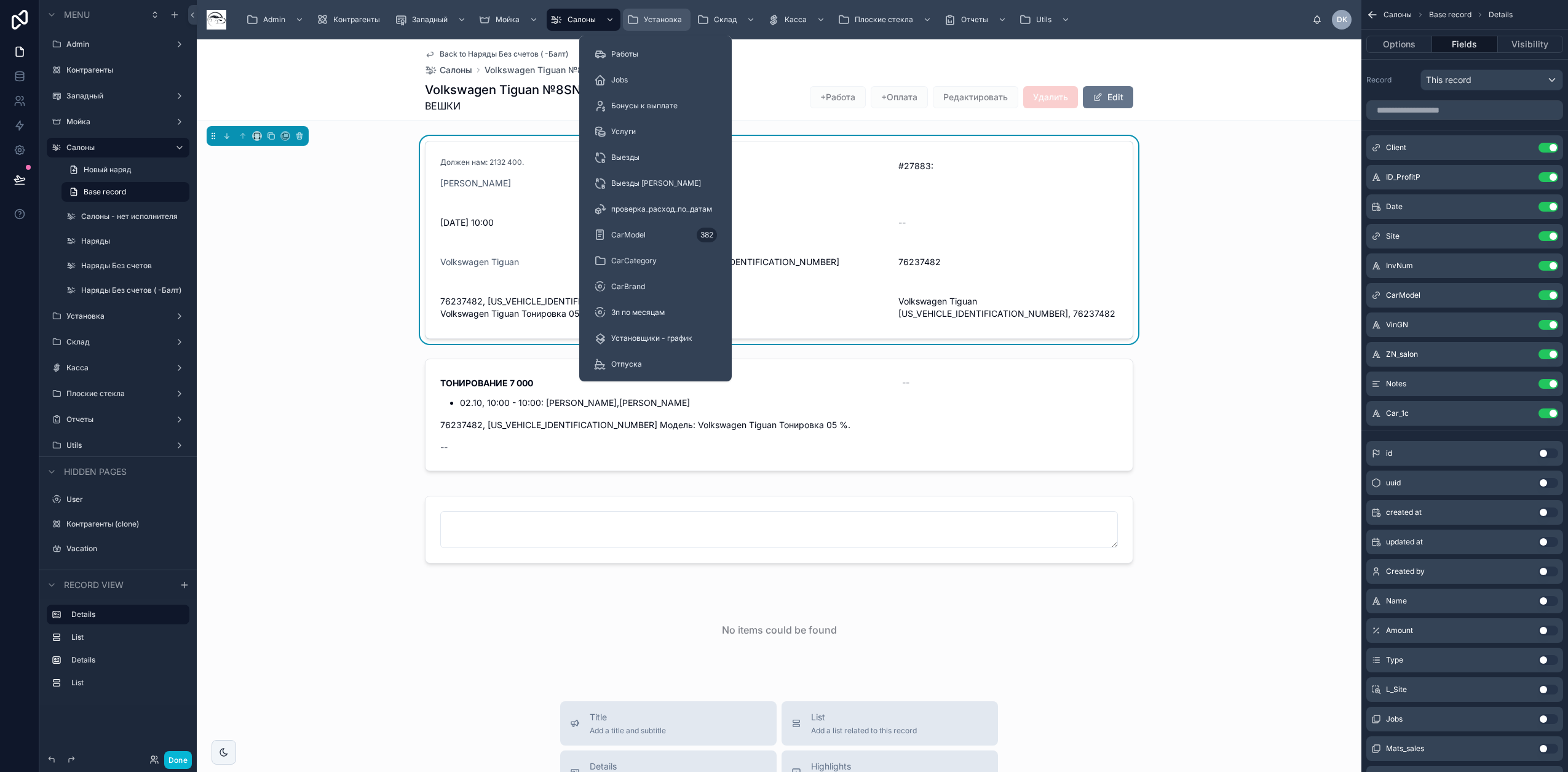
click at [649, 19] on span "Установка" at bounding box center [662, 19] width 38 height 10
